Goal: Task Accomplishment & Management: Manage account settings

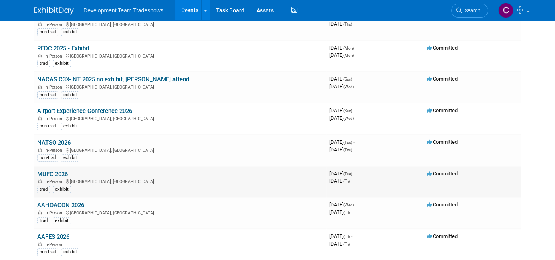
scroll to position [160, 0]
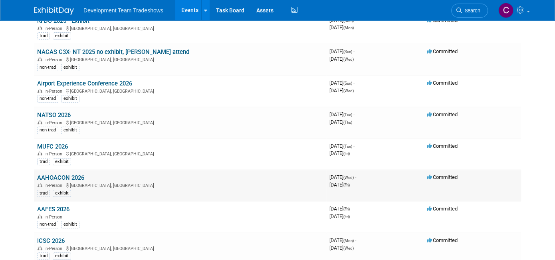
click at [64, 174] on link "AAHOACON 2026" at bounding box center [60, 177] width 47 height 7
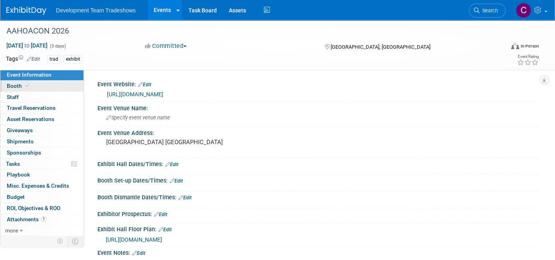
click at [18, 85] on span "Booth" at bounding box center [19, 86] width 24 height 6
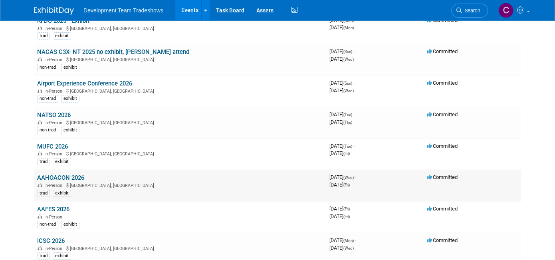
click at [72, 175] on link "AAHOACON 2026" at bounding box center [60, 177] width 47 height 7
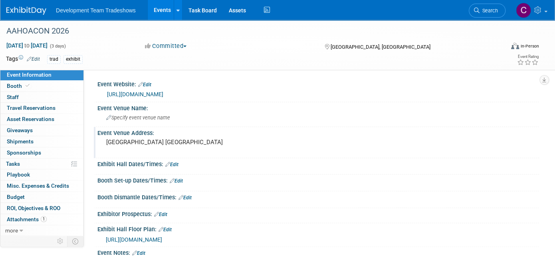
scroll to position [93, 0]
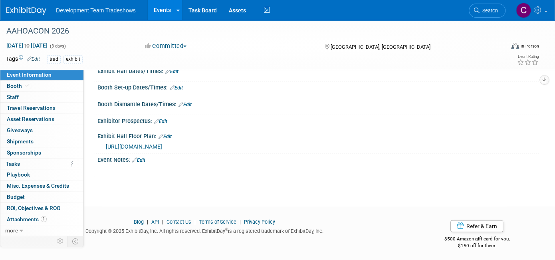
click at [163, 6] on link "Events" at bounding box center [162, 10] width 29 height 20
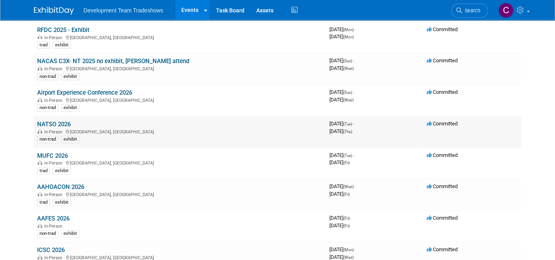
scroll to position [200, 0]
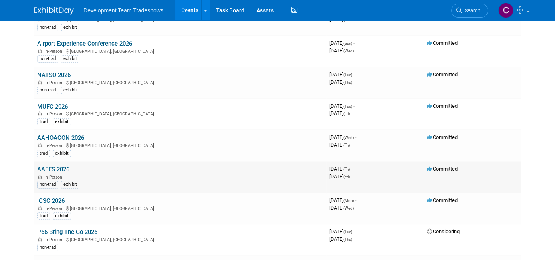
click at [62, 166] on link "AAFES 2026" at bounding box center [53, 169] width 32 height 7
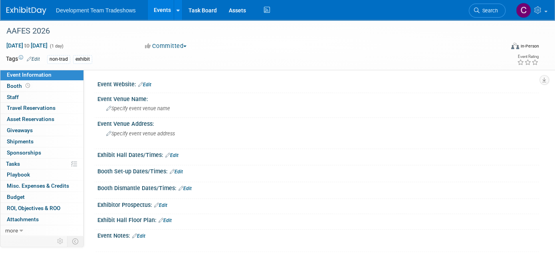
click at [161, 7] on link "Events" at bounding box center [162, 10] width 29 height 20
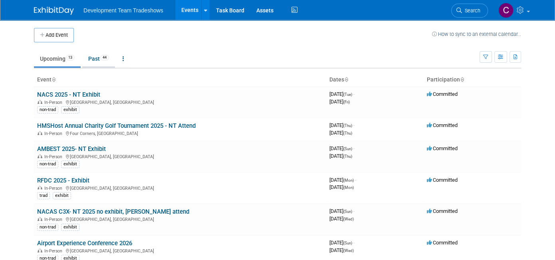
click at [89, 55] on link "Past 44" at bounding box center [98, 58] width 33 height 15
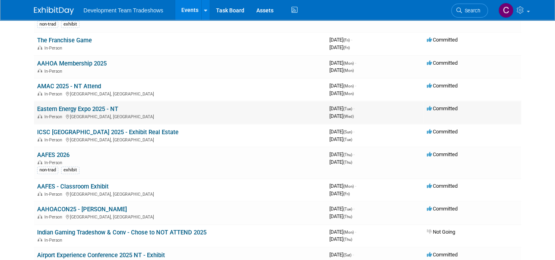
scroll to position [160, 0]
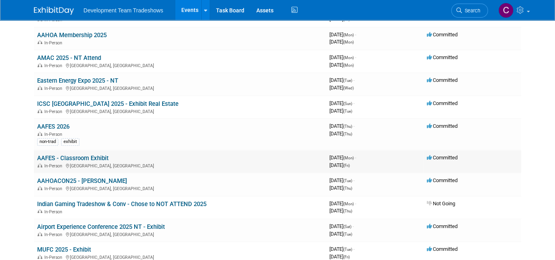
click at [67, 155] on link "AAFES - Classroom Exhibit" at bounding box center [73, 158] width 72 height 7
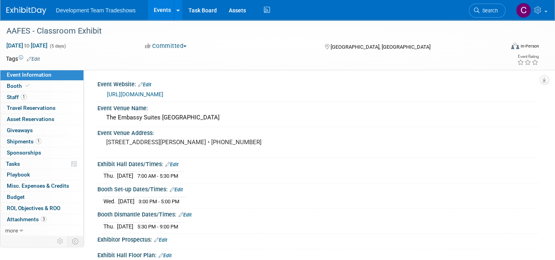
click at [163, 93] on link "https://xcelevents.swoogo.com/2025retailvendor/7134760?i=RDEbuPIuqrUpVC92gaR0e3…" at bounding box center [135, 94] width 56 height 6
click at [163, 94] on link "https://xcelevents.swoogo.com/2025retailvendor/7134760?i=RDEbuPIuqrUpVC92gaR0e3…" at bounding box center [135, 94] width 56 height 6
click at [161, 8] on link "Events" at bounding box center [162, 10] width 29 height 20
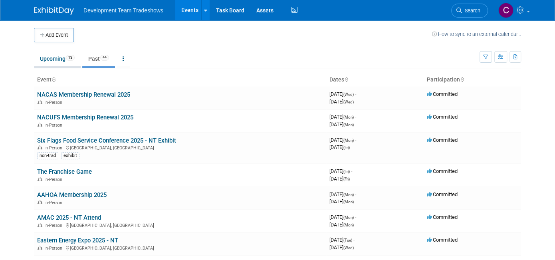
click at [50, 56] on link "Upcoming 13" at bounding box center [57, 58] width 47 height 15
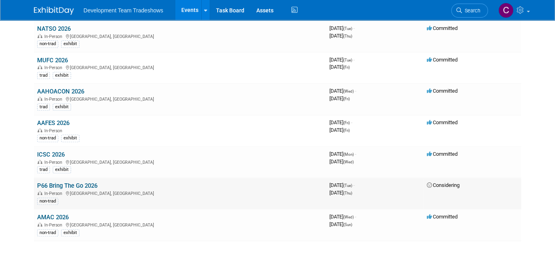
scroll to position [280, 0]
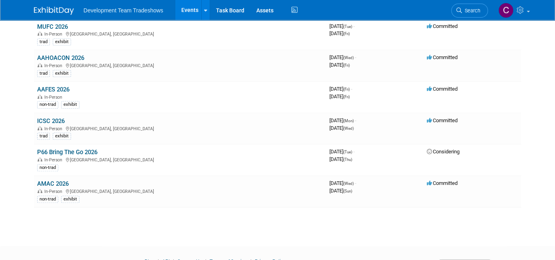
click at [47, 117] on link "ICSC 2026" at bounding box center [51, 120] width 28 height 7
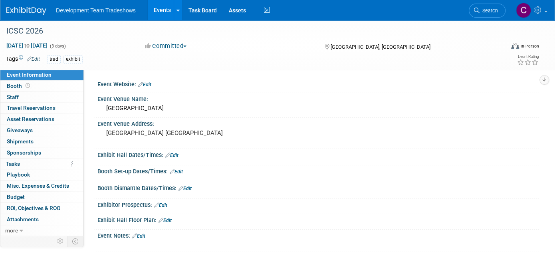
click at [147, 82] on link "Edit" at bounding box center [144, 85] width 13 height 6
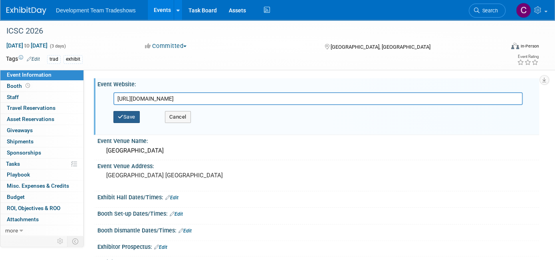
type input "https://www.icsc.com/attend-and-learn/events/details/las-vegas-2026"
click at [123, 113] on button "Save" at bounding box center [126, 117] width 26 height 12
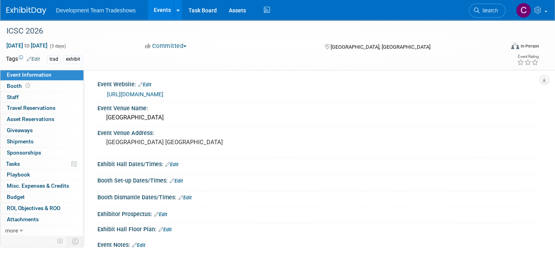
click at [159, 7] on link "Events" at bounding box center [162, 10] width 29 height 20
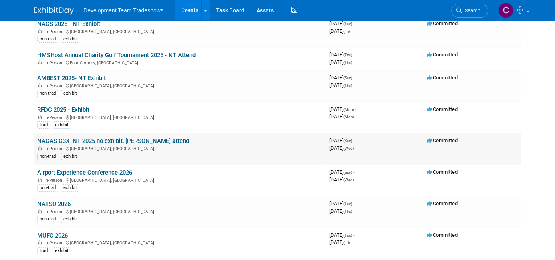
scroll to position [120, 0]
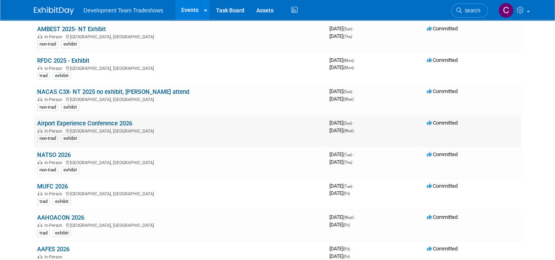
click at [95, 122] on link "Airport Experience Conference 2026" at bounding box center [84, 123] width 95 height 7
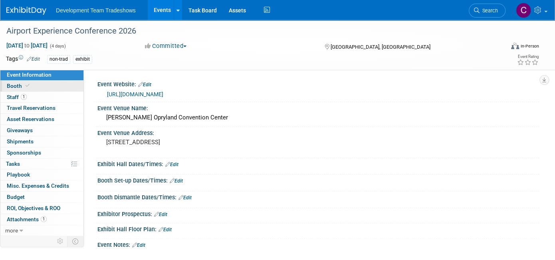
click at [15, 85] on span "Booth" at bounding box center [19, 86] width 24 height 6
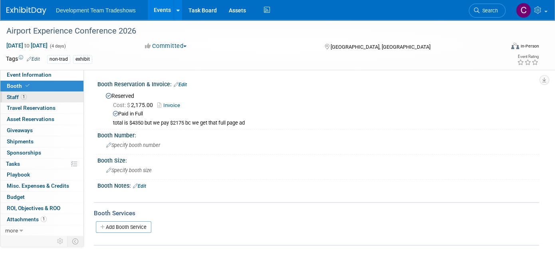
drag, startPoint x: 9, startPoint y: 91, endPoint x: 9, endPoint y: 96, distance: 4.4
click at [9, 93] on link "1 Staff 1" at bounding box center [41, 97] width 83 height 11
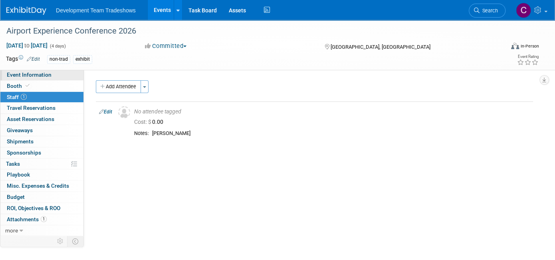
click at [31, 75] on span "Event Information" at bounding box center [29, 75] width 45 height 6
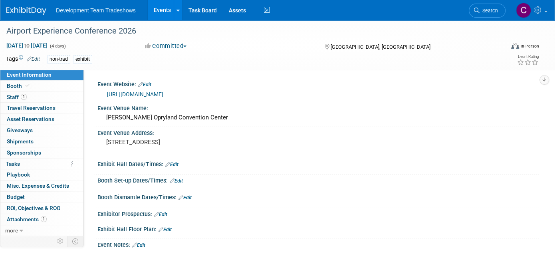
click at [162, 7] on link "Events" at bounding box center [162, 10] width 29 height 20
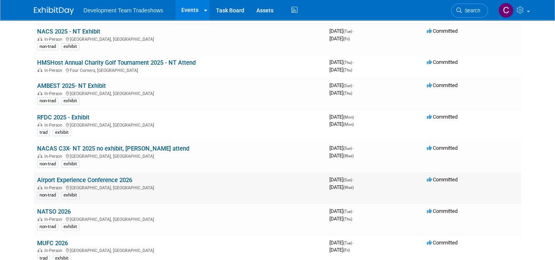
scroll to position [120, 0]
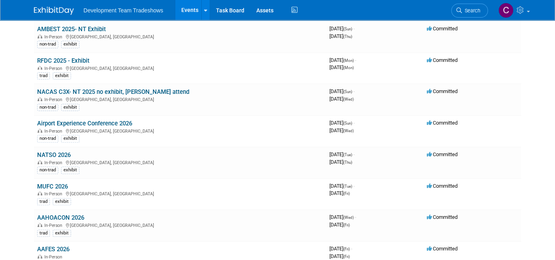
click at [54, 151] on link "NATSO 2026" at bounding box center [54, 154] width 34 height 7
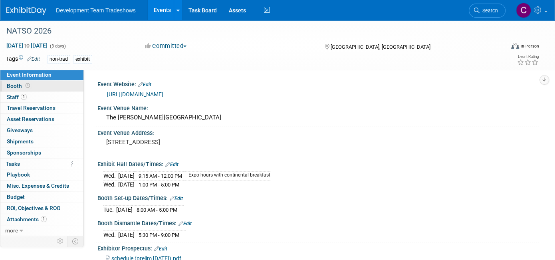
click at [14, 87] on span "Booth" at bounding box center [19, 86] width 25 height 6
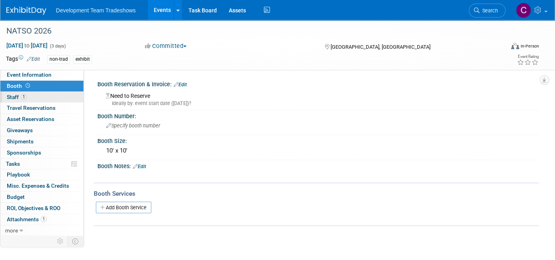
click at [13, 95] on span "Staff 1" at bounding box center [17, 97] width 20 height 6
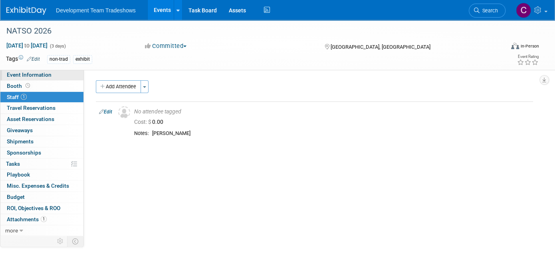
click at [15, 75] on span "Event Information" at bounding box center [29, 75] width 45 height 6
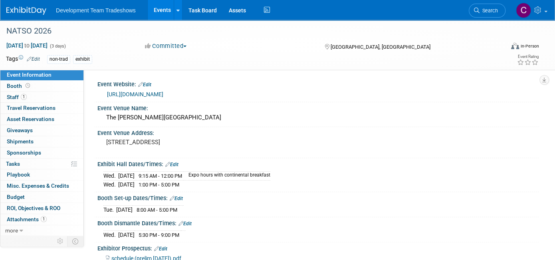
click at [163, 8] on link "Events" at bounding box center [162, 10] width 29 height 20
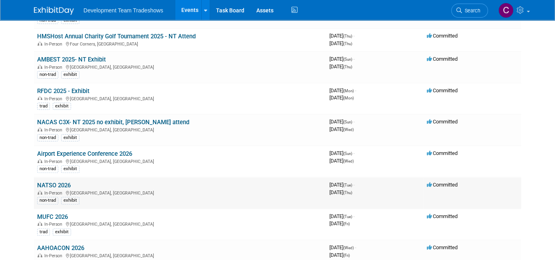
scroll to position [120, 0]
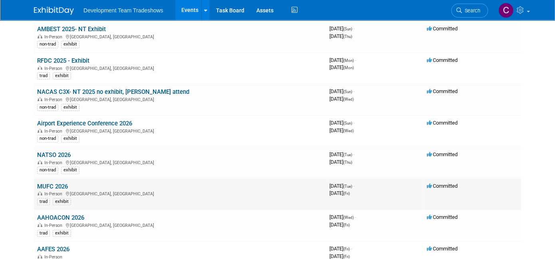
click at [50, 183] on link "MUFC 2026" at bounding box center [52, 186] width 31 height 7
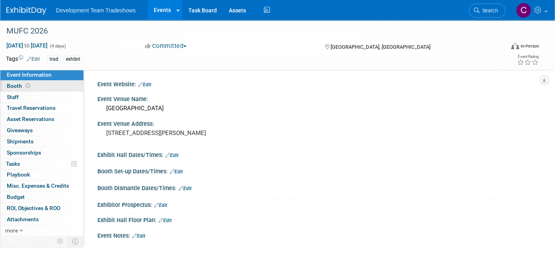
click at [9, 84] on span "Booth" at bounding box center [19, 86] width 25 height 6
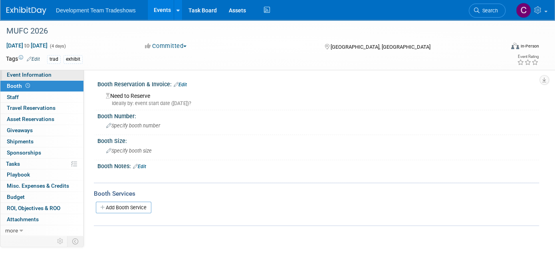
click at [20, 73] on span "Event Information" at bounding box center [29, 75] width 45 height 6
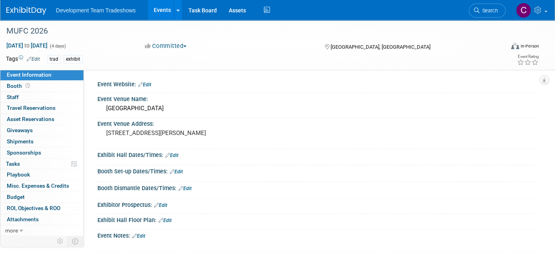
click at [162, 7] on link "Events" at bounding box center [162, 10] width 29 height 20
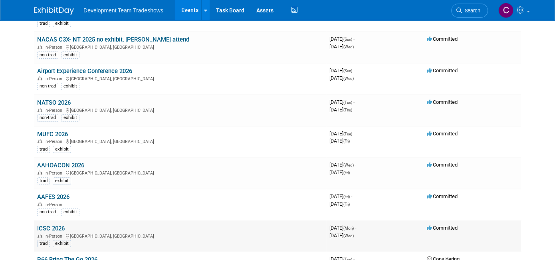
scroll to position [240, 0]
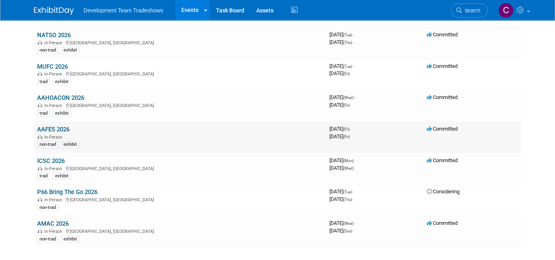
click at [60, 126] on link "AAFES 2026" at bounding box center [53, 129] width 32 height 7
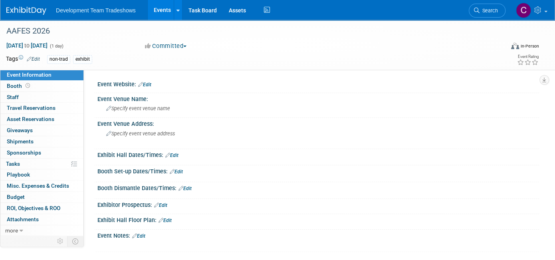
click at [163, 8] on link "Events" at bounding box center [162, 10] width 29 height 20
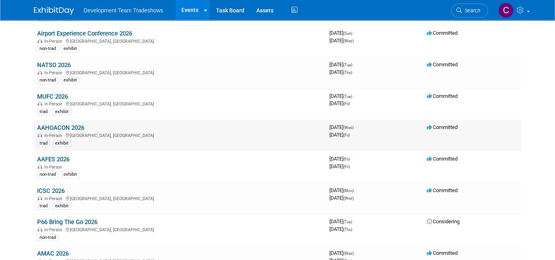
scroll to position [315, 0]
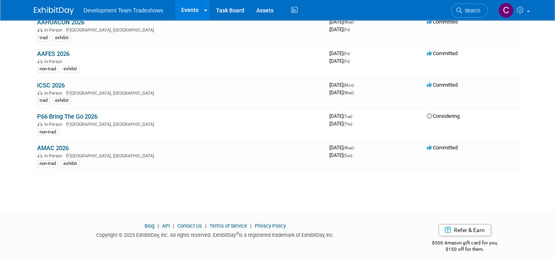
click at [49, 82] on link "ICSC 2026" at bounding box center [51, 85] width 28 height 7
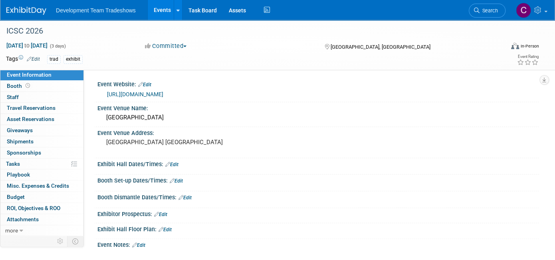
click at [165, 6] on link "Events" at bounding box center [162, 10] width 29 height 20
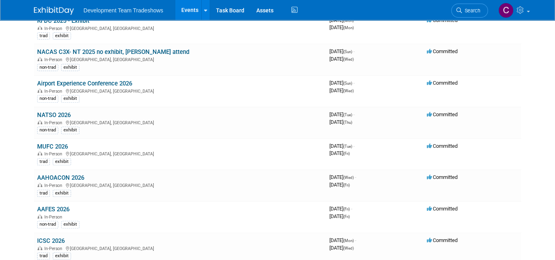
scroll to position [315, 0]
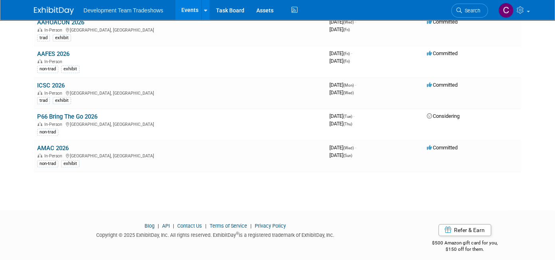
drag, startPoint x: 70, startPoint y: 111, endPoint x: 88, endPoint y: 109, distance: 18.1
click at [70, 113] on link "P66 Bring The Go 2026" at bounding box center [67, 116] width 60 height 7
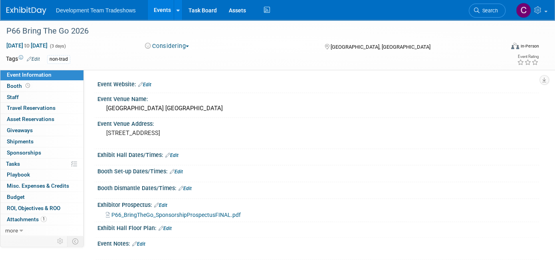
click at [164, 7] on link "Events" at bounding box center [162, 10] width 29 height 20
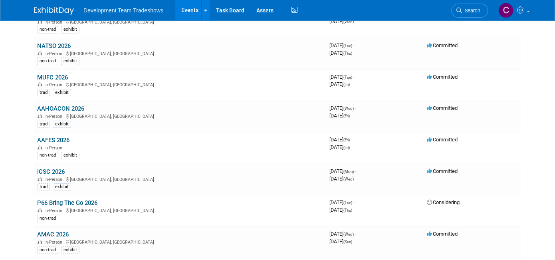
scroll to position [315, 0]
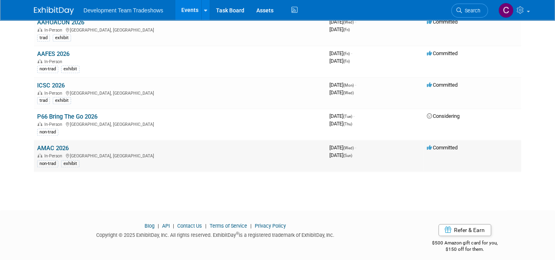
click at [48, 145] on link "AMAC 2026" at bounding box center [53, 148] width 32 height 7
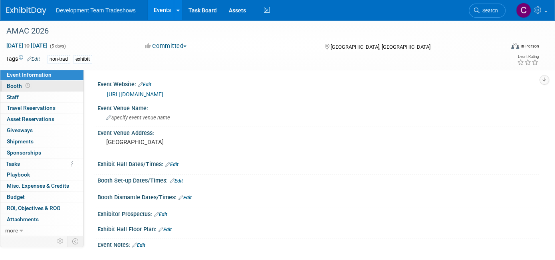
click at [16, 85] on span "Booth" at bounding box center [19, 86] width 25 height 6
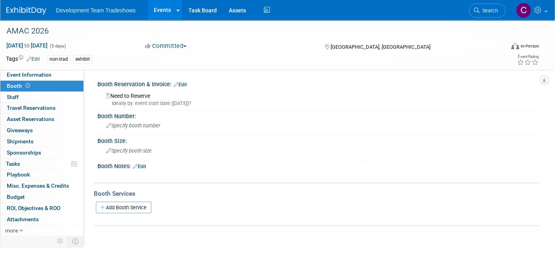
click at [160, 6] on link "Events" at bounding box center [162, 10] width 29 height 20
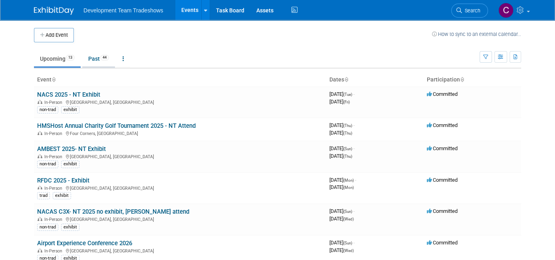
click at [84, 56] on link "Past 44" at bounding box center [98, 58] width 33 height 15
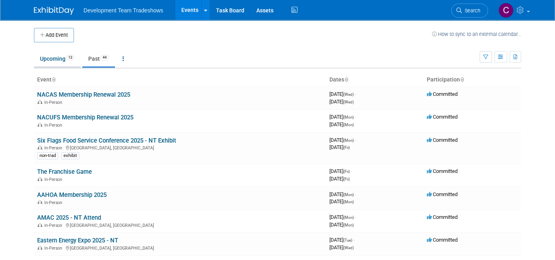
click at [42, 55] on link "Upcoming 13" at bounding box center [57, 58] width 47 height 15
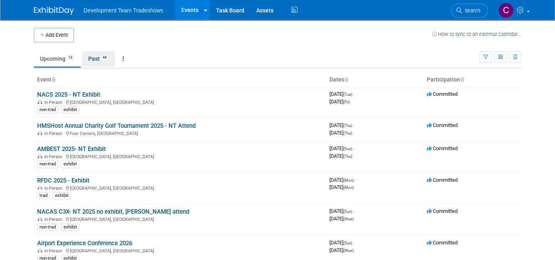
click at [86, 59] on link "Past 44" at bounding box center [98, 58] width 33 height 15
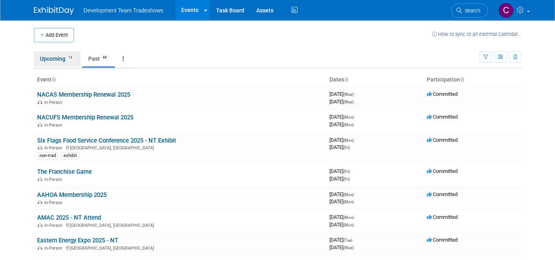
click at [46, 59] on link "Upcoming 13" at bounding box center [57, 58] width 47 height 15
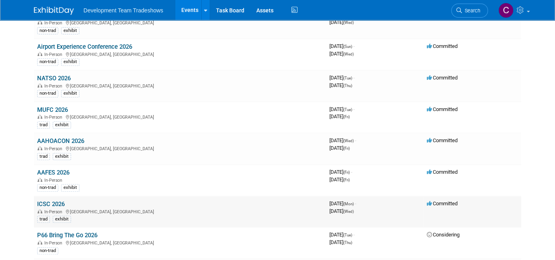
scroll to position [235, 0]
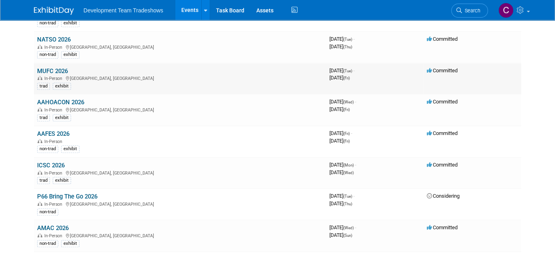
click at [54, 68] on link "MUFC 2026" at bounding box center [52, 71] width 31 height 7
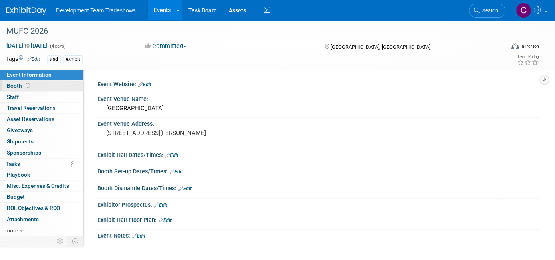
click at [13, 85] on span "Booth" at bounding box center [19, 86] width 25 height 6
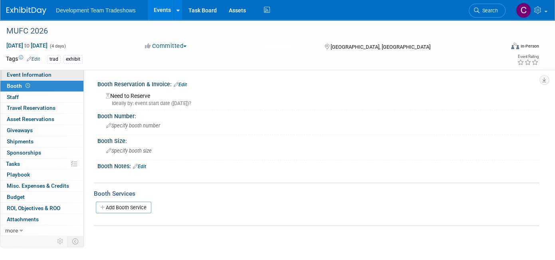
click at [20, 74] on span "Event Information" at bounding box center [29, 75] width 45 height 6
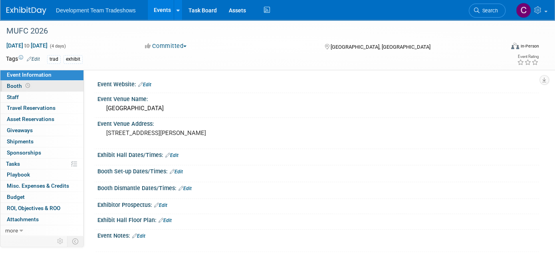
click at [13, 87] on span "Booth" at bounding box center [19, 86] width 25 height 6
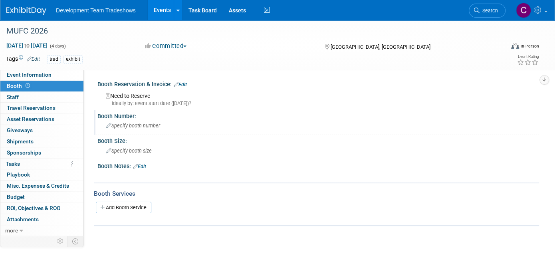
click at [135, 125] on span "Specify booth number" at bounding box center [133, 126] width 54 height 6
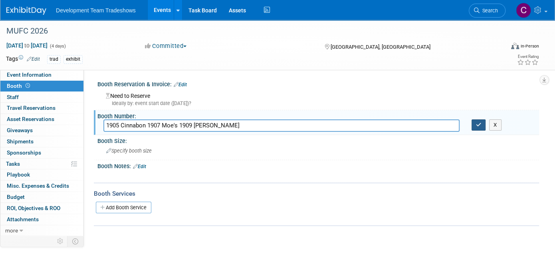
type input "1905 Cinnabon 1907 Moe's 1909 McAlister's"
click at [481, 125] on icon "button" at bounding box center [479, 124] width 6 height 5
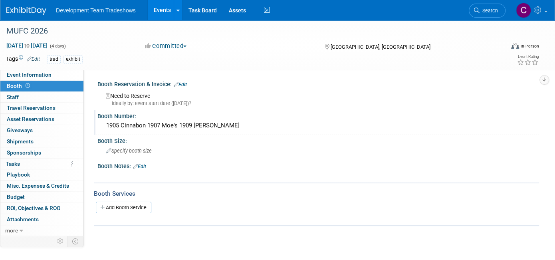
click at [163, 9] on link "Events" at bounding box center [162, 10] width 29 height 20
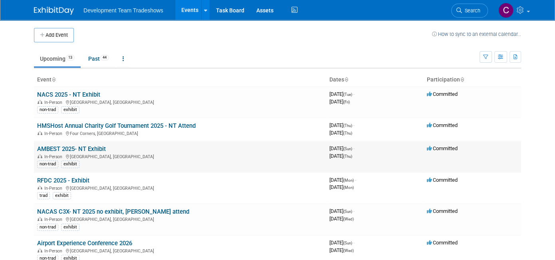
click at [67, 145] on link "AMBEST 2025- NT Exhibit" at bounding box center [71, 148] width 69 height 7
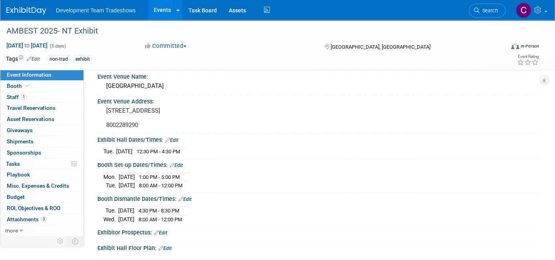
scroll to position [80, 0]
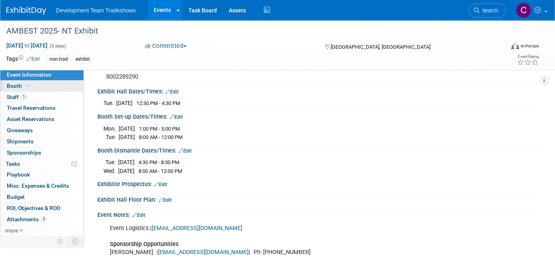
click at [16, 83] on span "Booth" at bounding box center [19, 86] width 24 height 6
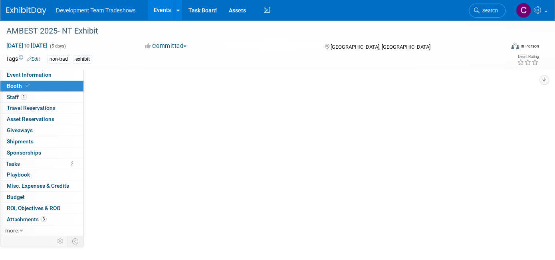
scroll to position [0, 0]
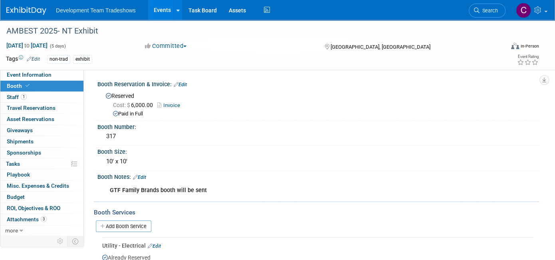
click at [159, 8] on link "Events" at bounding box center [162, 10] width 29 height 20
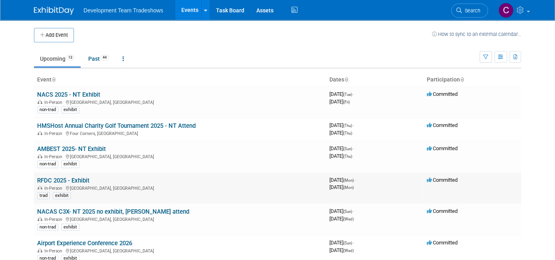
click at [52, 180] on link "RFDC 2025 - Exhibit" at bounding box center [63, 180] width 52 height 7
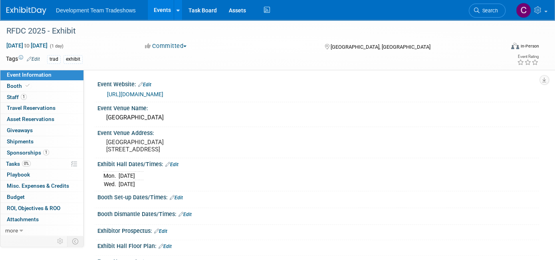
click at [154, 92] on link "[URL][DOMAIN_NAME]" at bounding box center [135, 94] width 56 height 6
click at [11, 84] on span "Booth" at bounding box center [19, 86] width 24 height 6
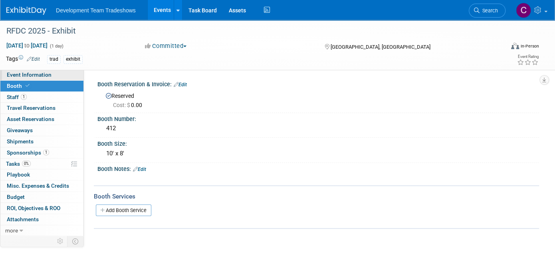
click at [19, 74] on span "Event Information" at bounding box center [29, 75] width 45 height 6
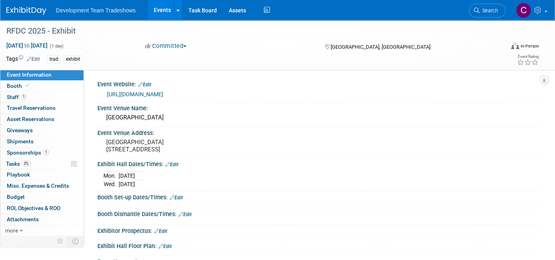
click at [148, 83] on link "Edit" at bounding box center [144, 85] width 13 height 6
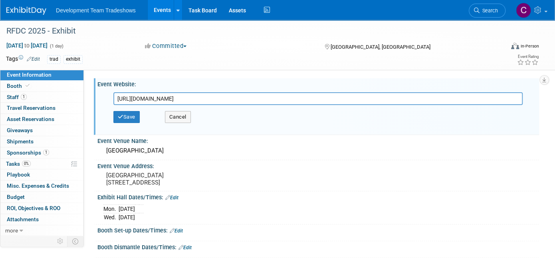
click at [219, 117] on div "Save Cancel" at bounding box center [319, 117] width 413 height 24
click at [207, 96] on input "https://www.restfinance.com/rfdc/" at bounding box center [317, 98] width 409 height 13
click at [237, 175] on pre "Bellagio Hotel 3600 Las Vegas Blvd Las Vegas, NV 89109" at bounding box center [189, 179] width 167 height 14
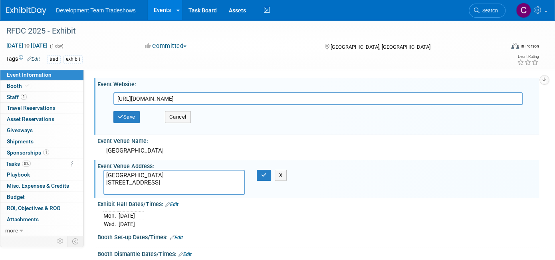
click at [350, 239] on div "Booth Set-up Dates/Times: Edit" at bounding box center [318, 236] width 442 height 10
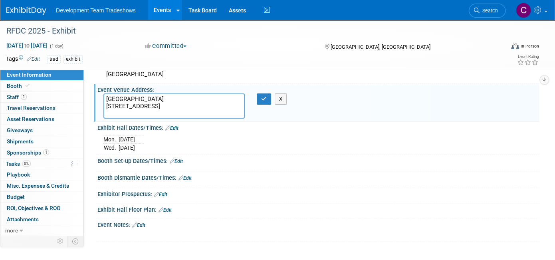
scroll to position [120, 0]
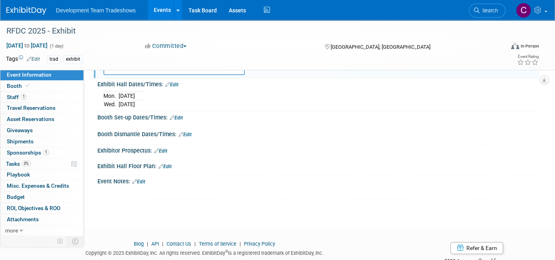
click at [143, 180] on link "Edit" at bounding box center [138, 182] width 13 height 6
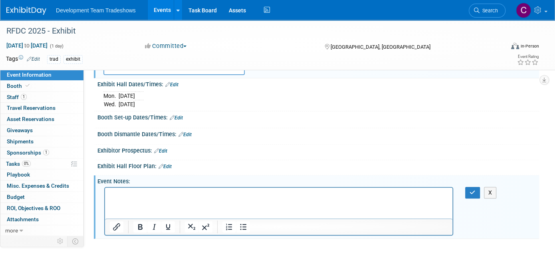
scroll to position [0, 0]
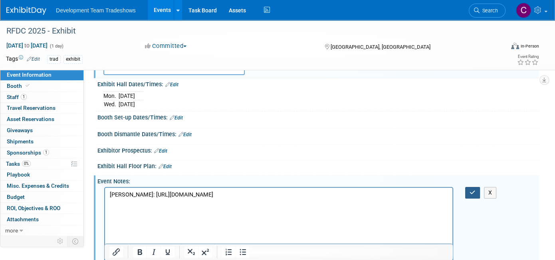
click at [473, 191] on icon "button" at bounding box center [473, 193] width 6 height 6
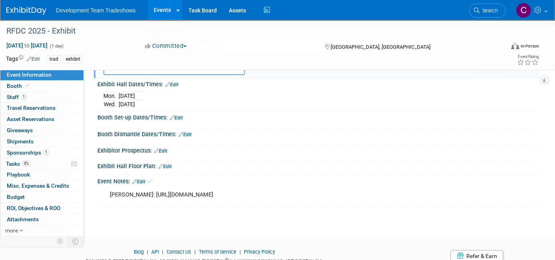
click at [135, 180] on icon at bounding box center [134, 181] width 5 height 5
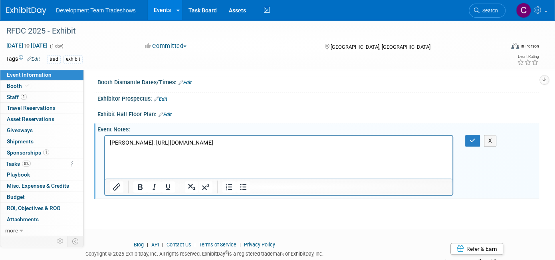
scroll to position [194, 0]
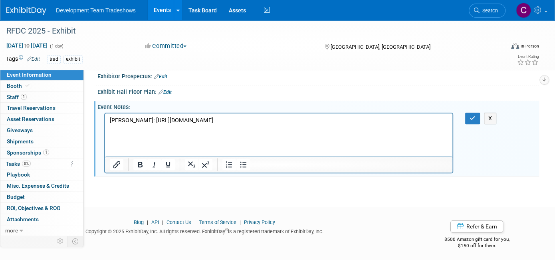
click at [339, 124] on p "[PERSON_NAME]: [URL][DOMAIN_NAME]" at bounding box center [279, 120] width 338 height 8
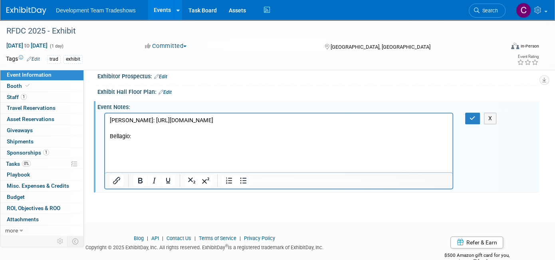
click at [180, 140] on p "Bellagio:" at bounding box center [279, 136] width 338 height 8
click at [475, 116] on icon "button" at bounding box center [473, 118] width 6 height 6
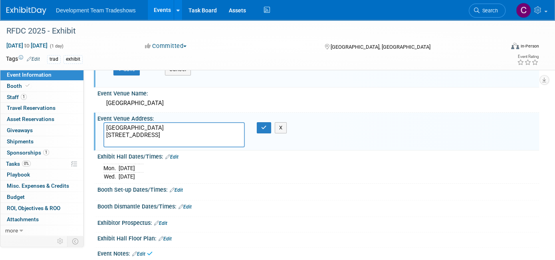
scroll to position [0, 0]
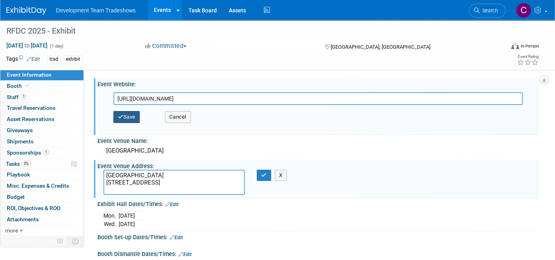
drag, startPoint x: 123, startPoint y: 117, endPoint x: 127, endPoint y: 119, distance: 4.7
click at [124, 117] on button "Save" at bounding box center [126, 117] width 26 height 12
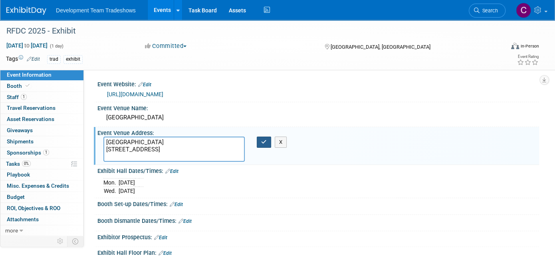
click at [264, 141] on icon "button" at bounding box center [264, 141] width 6 height 5
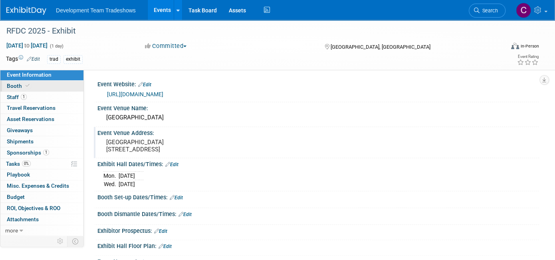
click at [14, 85] on span "Booth" at bounding box center [19, 86] width 24 height 6
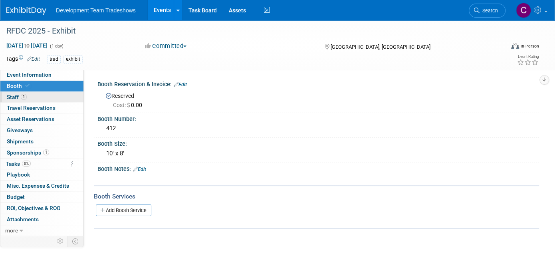
click at [13, 96] on span "Staff 1" at bounding box center [17, 97] width 20 height 6
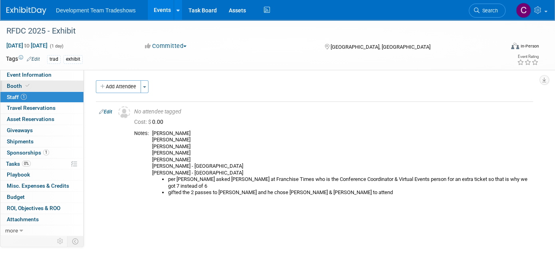
click at [14, 83] on span "Booth" at bounding box center [19, 86] width 24 height 6
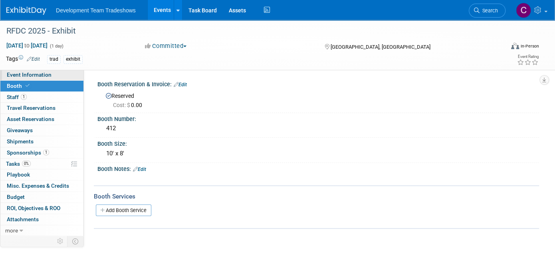
click at [19, 74] on span "Event Information" at bounding box center [29, 75] width 45 height 6
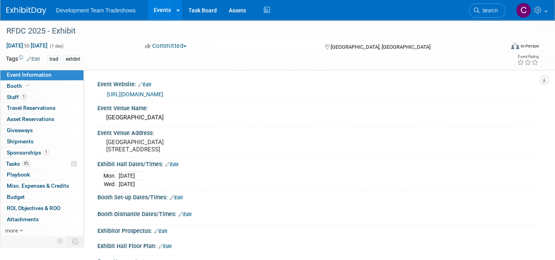
click at [163, 6] on link "Events" at bounding box center [162, 10] width 29 height 20
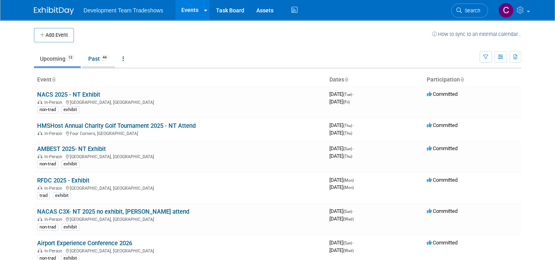
click at [87, 57] on link "Past 44" at bounding box center [98, 58] width 33 height 15
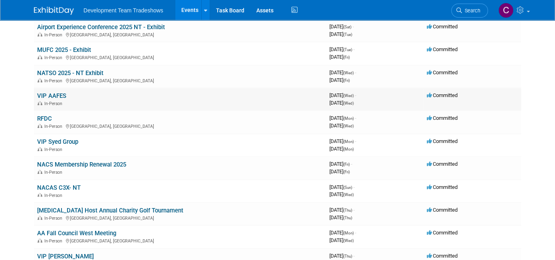
scroll to position [400, 0]
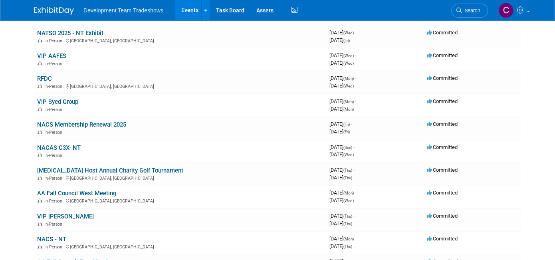
click at [42, 75] on link "RFDC" at bounding box center [44, 78] width 15 height 7
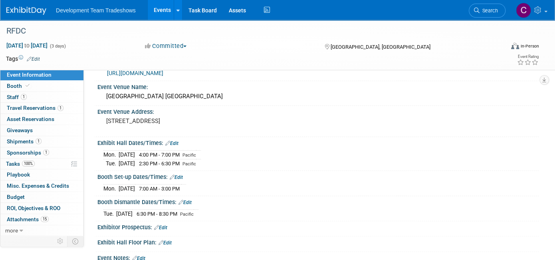
scroll to position [40, 0]
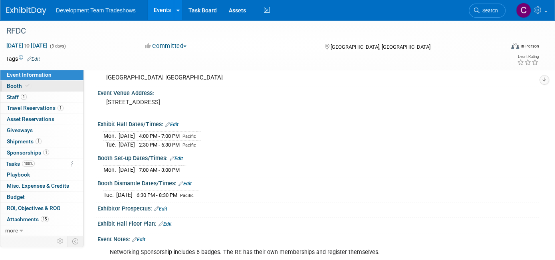
click at [17, 83] on span "Booth" at bounding box center [19, 86] width 24 height 6
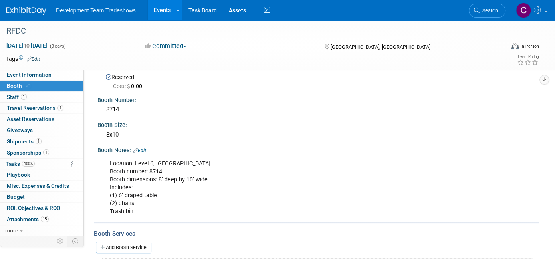
scroll to position [0, 0]
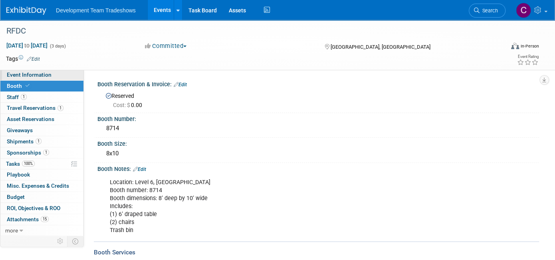
click at [15, 73] on span "Event Information" at bounding box center [29, 75] width 45 height 6
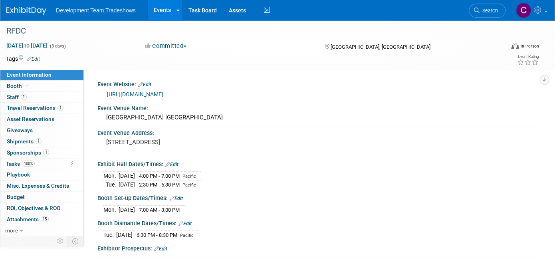
click at [163, 6] on link "Events" at bounding box center [162, 10] width 29 height 20
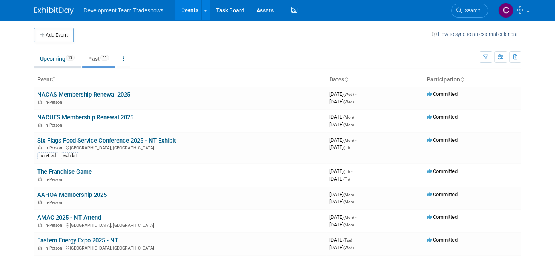
click at [47, 58] on link "Upcoming 13" at bounding box center [57, 58] width 47 height 15
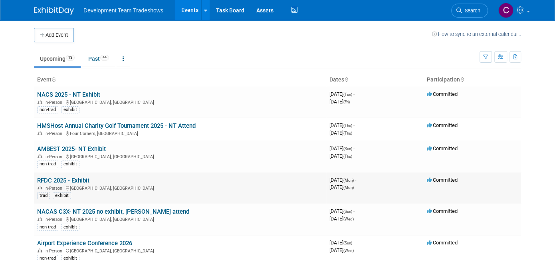
click at [65, 177] on link "RFDC 2025 - Exhibit" at bounding box center [63, 180] width 52 height 7
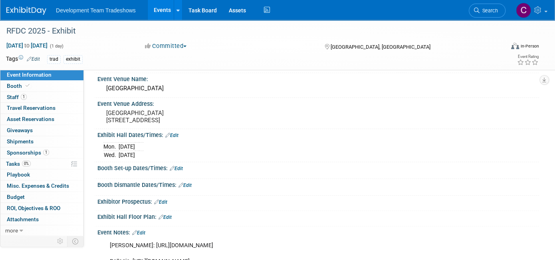
scroll to position [80, 0]
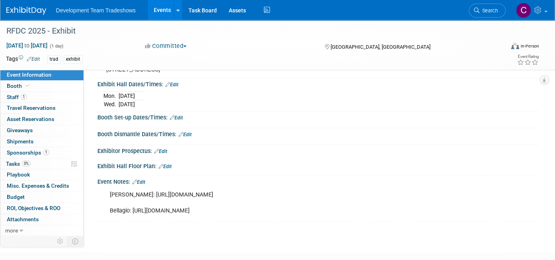
click at [175, 87] on link "Edit" at bounding box center [171, 85] width 13 height 6
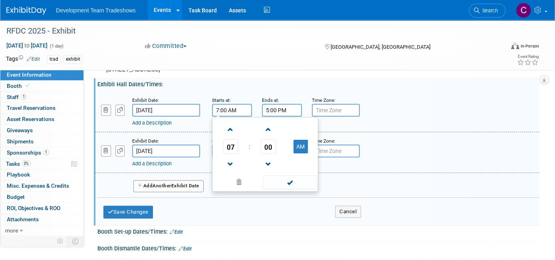
click at [240, 114] on input "7:00 AM" at bounding box center [232, 110] width 40 height 13
click at [231, 169] on span at bounding box center [231, 164] width 14 height 14
click at [299, 153] on button "AM" at bounding box center [301, 147] width 14 height 14
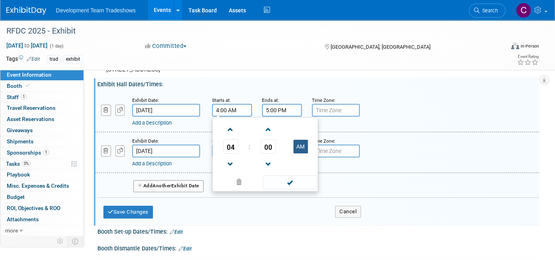
type input "4:00 PM"
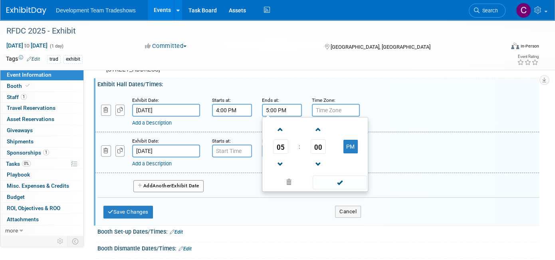
drag, startPoint x: 288, startPoint y: 116, endPoint x: 292, endPoint y: 115, distance: 4.9
click at [292, 115] on input "5:00 PM" at bounding box center [282, 110] width 40 height 13
click at [278, 137] on span at bounding box center [281, 130] width 14 height 14
click at [277, 137] on span at bounding box center [281, 130] width 14 height 14
type input "7:00 PM"
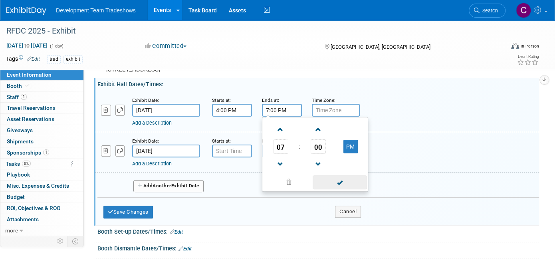
click at [341, 187] on span at bounding box center [340, 182] width 54 height 14
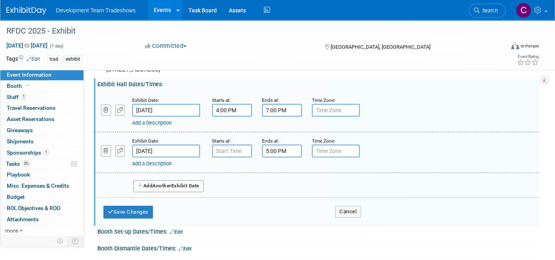
click at [187, 153] on input "[DATE]" at bounding box center [166, 151] width 68 height 13
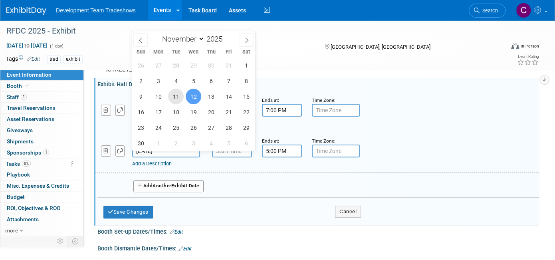
click at [176, 95] on span "11" at bounding box center [176, 97] width 16 height 16
type input "[DATE]"
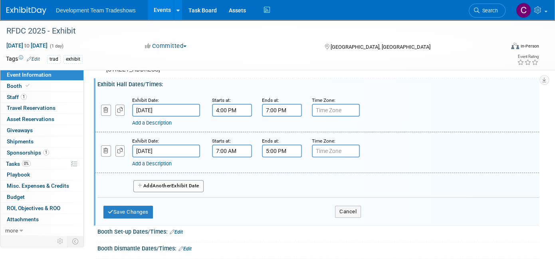
click at [227, 155] on input "7:00 AM" at bounding box center [232, 151] width 40 height 13
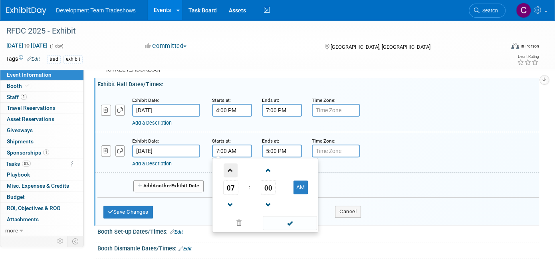
click at [230, 176] on span at bounding box center [231, 170] width 14 height 14
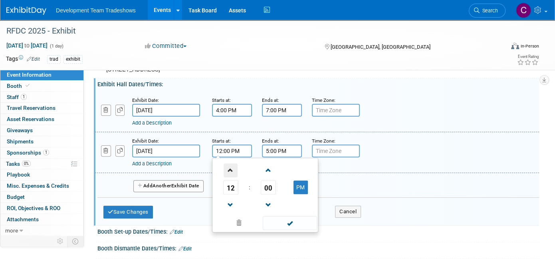
click at [230, 175] on span at bounding box center [231, 170] width 14 height 14
click at [268, 176] on span at bounding box center [268, 170] width 14 height 14
click at [269, 174] on span at bounding box center [268, 170] width 14 height 14
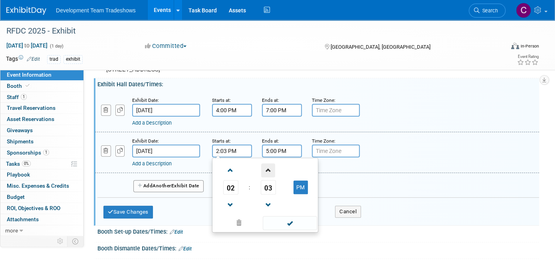
click at [269, 174] on span at bounding box center [268, 170] width 14 height 14
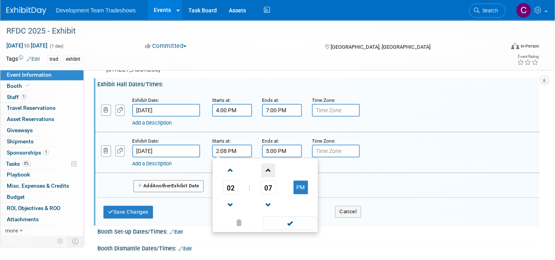
click at [269, 174] on span at bounding box center [268, 170] width 14 height 14
click at [266, 190] on span "09" at bounding box center [268, 187] width 15 height 14
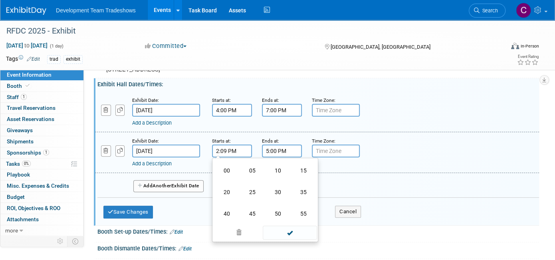
click at [277, 195] on td "30" at bounding box center [278, 192] width 26 height 22
type input "2:30 PM"
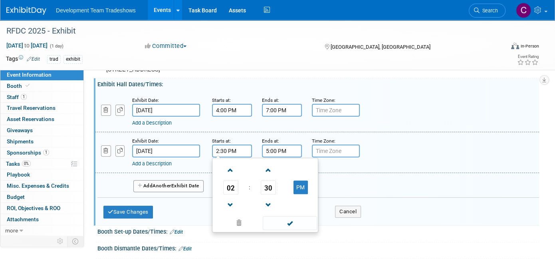
click at [291, 157] on input "5:00 PM" at bounding box center [282, 151] width 40 height 13
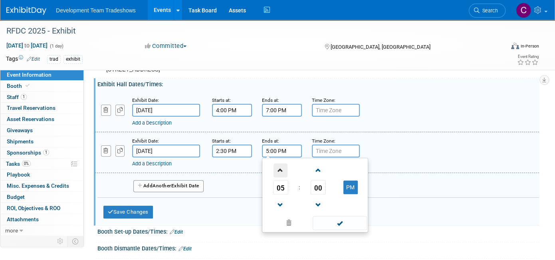
click at [279, 171] on span at bounding box center [281, 170] width 14 height 14
type input "6:00 PM"
click at [344, 227] on span at bounding box center [340, 223] width 54 height 14
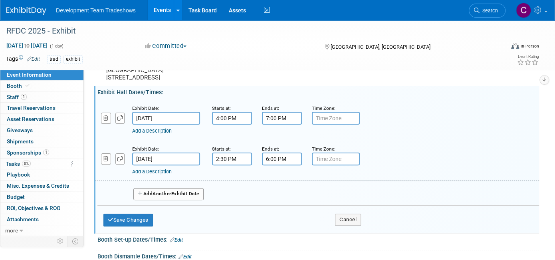
scroll to position [120, 0]
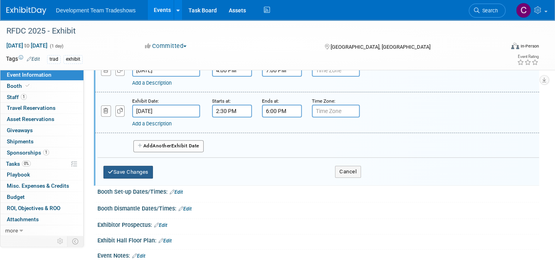
click at [126, 174] on button "Save Changes" at bounding box center [128, 172] width 50 height 13
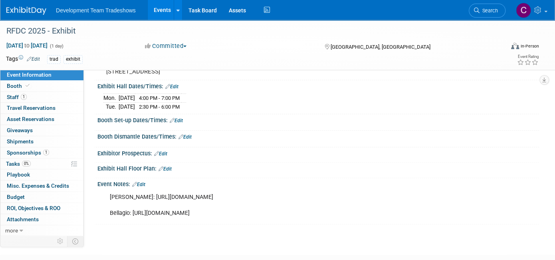
scroll to position [80, 0]
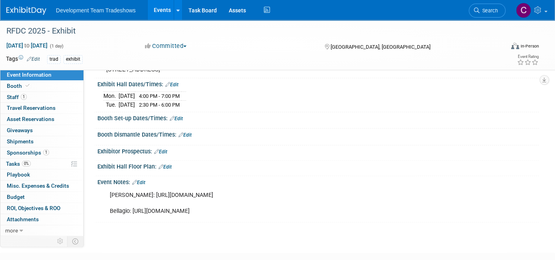
click at [180, 121] on link "Edit" at bounding box center [176, 119] width 13 height 6
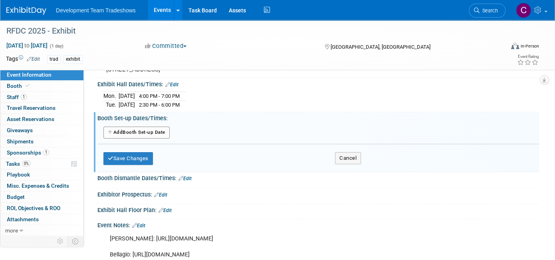
click at [133, 137] on button "Add Another Booth Set-up Date" at bounding box center [136, 133] width 66 height 12
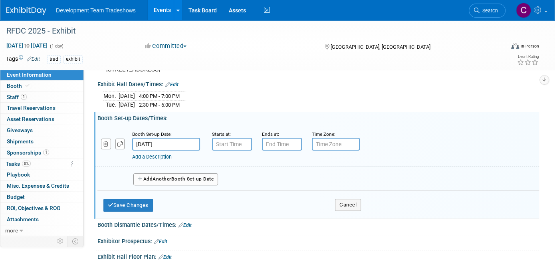
type input "7:00 AM"
click at [232, 146] on input "7:00 AM" at bounding box center [232, 144] width 40 height 13
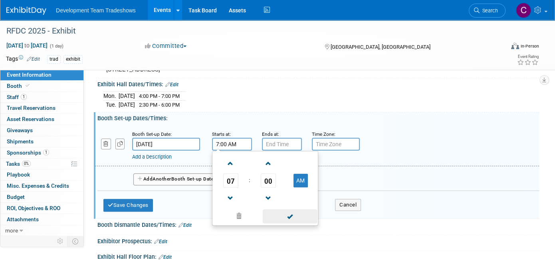
click at [294, 222] on span at bounding box center [290, 216] width 54 height 14
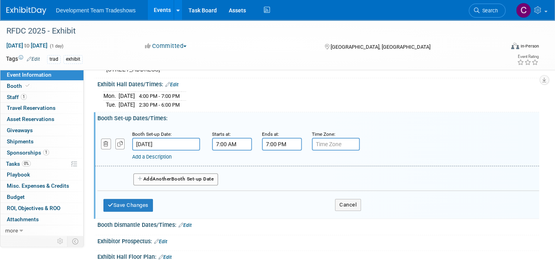
click at [284, 149] on input "7:00 PM" at bounding box center [282, 144] width 40 height 13
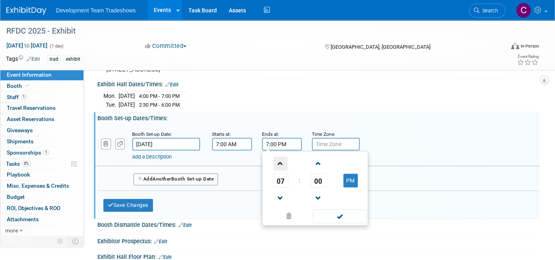
click at [281, 168] on span at bounding box center [281, 164] width 14 height 14
click at [280, 165] on span at bounding box center [281, 164] width 14 height 14
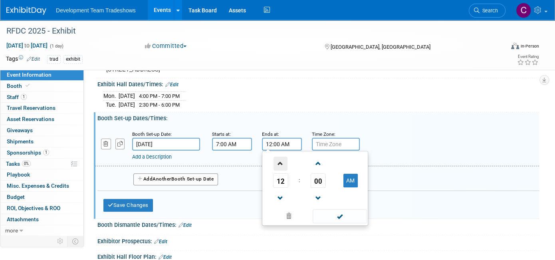
click at [280, 165] on span at bounding box center [281, 164] width 14 height 14
click at [280, 166] on span at bounding box center [281, 164] width 14 height 14
click at [350, 183] on button "AM" at bounding box center [351, 181] width 14 height 14
type input "3:00 PM"
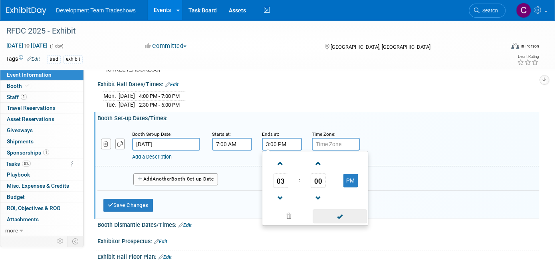
click at [343, 218] on span at bounding box center [340, 216] width 54 height 14
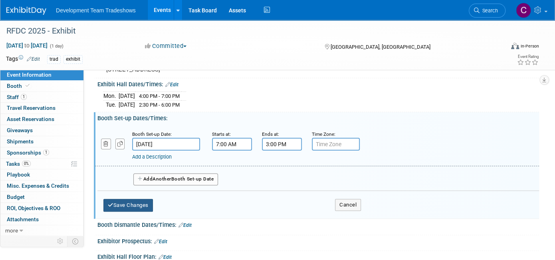
click at [126, 207] on button "Save Changes" at bounding box center [128, 205] width 50 height 13
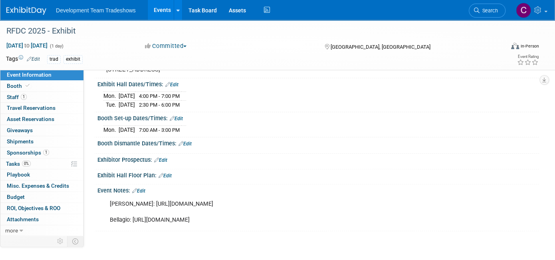
click at [189, 144] on div "Booth Dismantle Dates/Times: Edit" at bounding box center [318, 142] width 442 height 10
click at [189, 147] on link "Edit" at bounding box center [185, 144] width 13 height 6
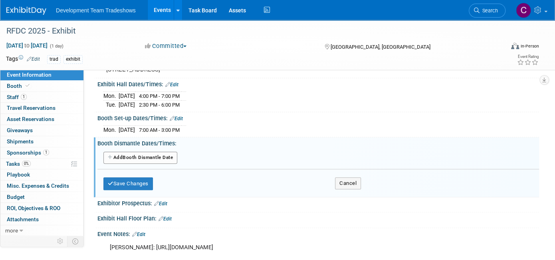
click at [128, 160] on button "Add Another Booth Dismantle Date" at bounding box center [140, 158] width 74 height 12
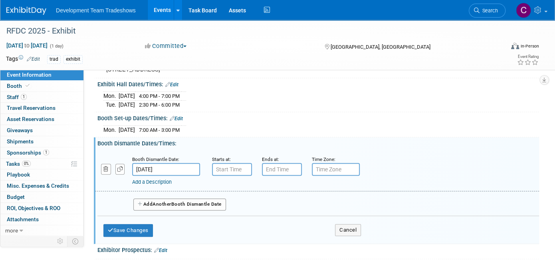
click at [174, 173] on input "[DATE]" at bounding box center [166, 169] width 68 height 13
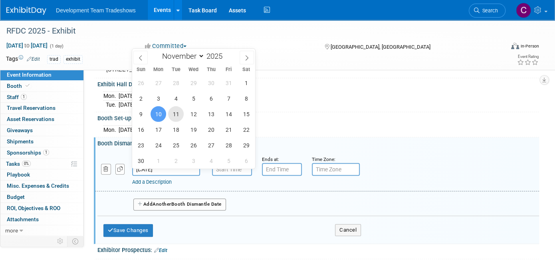
drag, startPoint x: 179, startPoint y: 115, endPoint x: 179, endPoint y: 119, distance: 4.4
click at [179, 115] on span "11" at bounding box center [176, 114] width 16 height 16
type input "[DATE]"
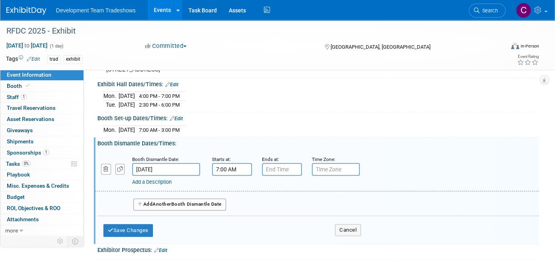
click at [233, 170] on input "7:00 AM" at bounding box center [232, 169] width 40 height 13
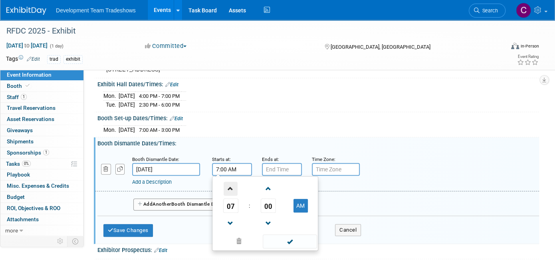
click at [231, 191] on span at bounding box center [231, 189] width 14 height 14
click at [228, 229] on span at bounding box center [231, 224] width 14 height 14
click at [228, 227] on span at bounding box center [231, 224] width 14 height 14
click at [302, 209] on button "AM" at bounding box center [301, 206] width 14 height 14
type input "6:00 PM"
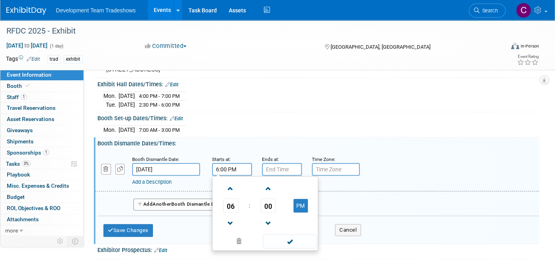
click at [290, 246] on span at bounding box center [290, 242] width 54 height 14
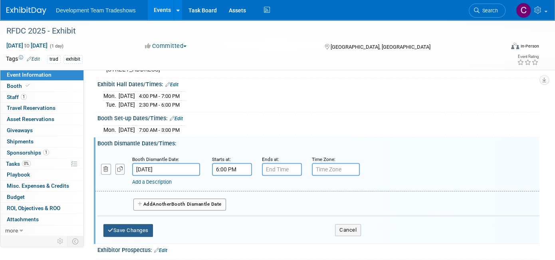
click at [119, 233] on button "Save Changes" at bounding box center [128, 230] width 50 height 13
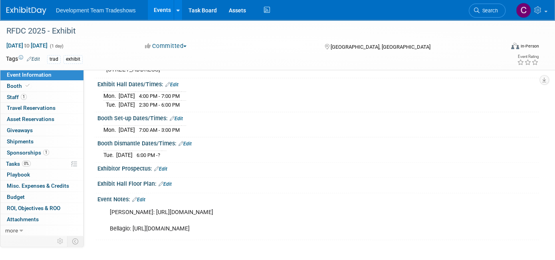
scroll to position [0, 0]
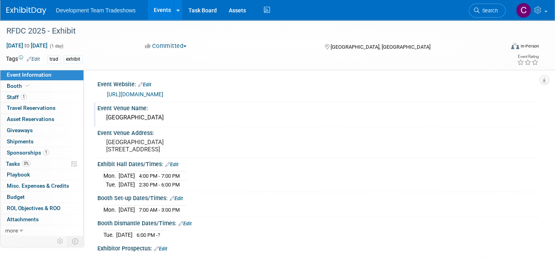
click at [135, 107] on div "Event Venue Name:" at bounding box center [318, 107] width 442 height 10
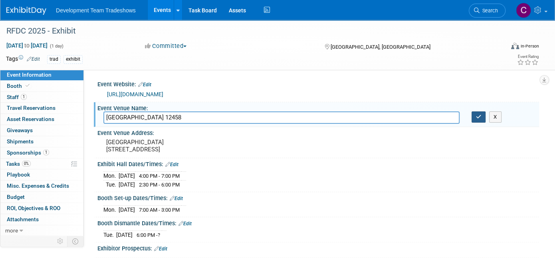
type input "[GEOGRAPHIC_DATA] 12458"
click at [480, 114] on icon "button" at bounding box center [479, 116] width 6 height 5
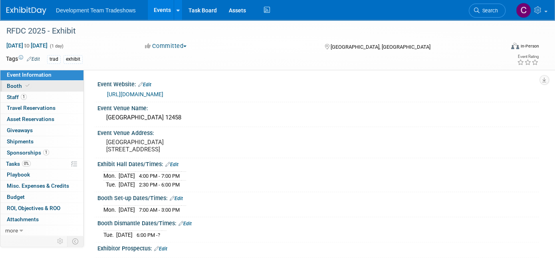
click at [18, 87] on span "Booth" at bounding box center [19, 86] width 24 height 6
